Goal: Task Accomplishment & Management: Use online tool/utility

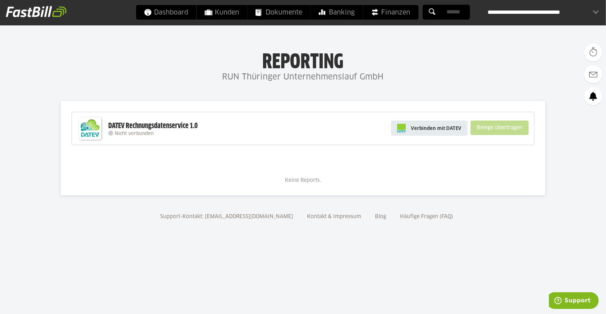
click at [452, 130] on span "Verbinden mit DATEV" at bounding box center [436, 128] width 50 height 7
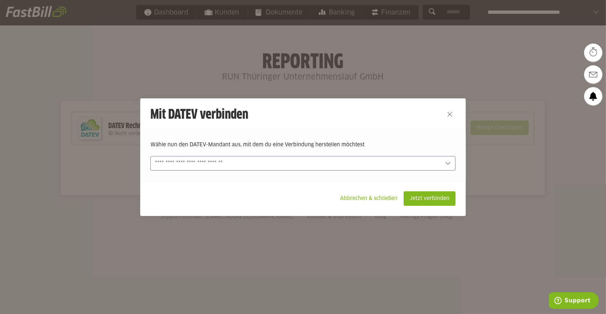
drag, startPoint x: 257, startPoint y: 162, endPoint x: 259, endPoint y: 167, distance: 5.4
click at [257, 162] on input "text" at bounding box center [297, 163] width 285 height 8
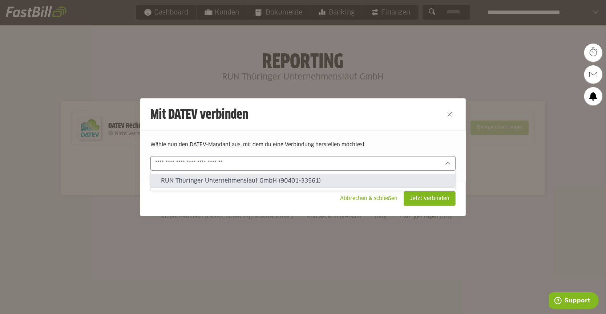
click at [252, 182] on slot "RUN Thüringer Unternehmenslauf GmbH (90401-33561)" at bounding box center [305, 181] width 288 height 8
type input "**********"
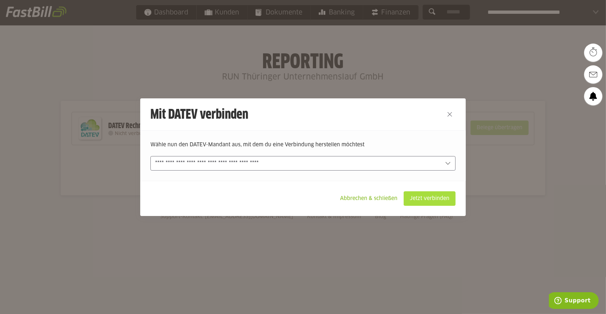
click at [437, 200] on slot "Jetzt verbinden" at bounding box center [429, 199] width 51 height 14
